Goal: Task Accomplishment & Management: Manage account settings

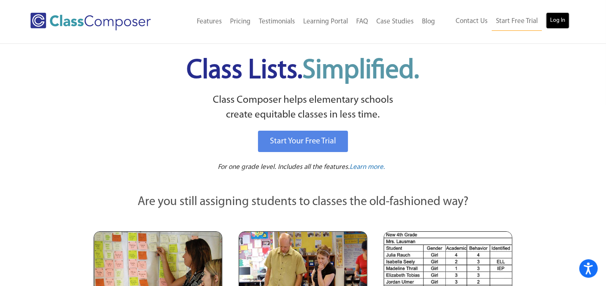
click at [566, 21] on link "Log In" at bounding box center [557, 20] width 23 height 16
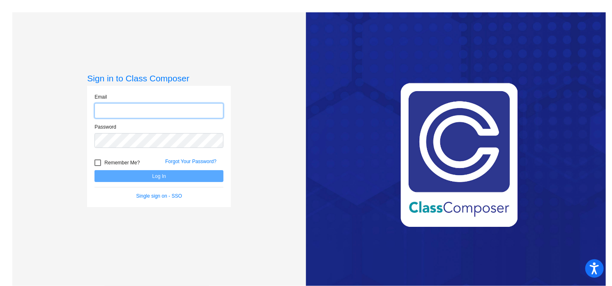
type input "kgvazdauskas@monomoy.edu"
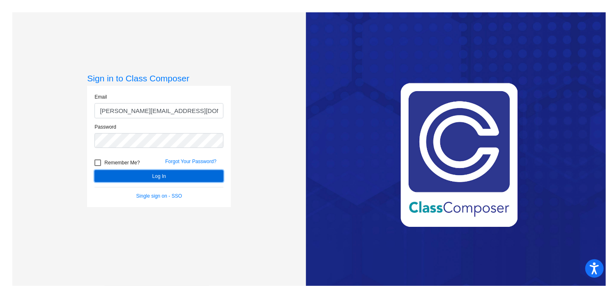
click at [110, 176] on button "Log In" at bounding box center [158, 176] width 129 height 12
